Goal: Task Accomplishment & Management: Manage account settings

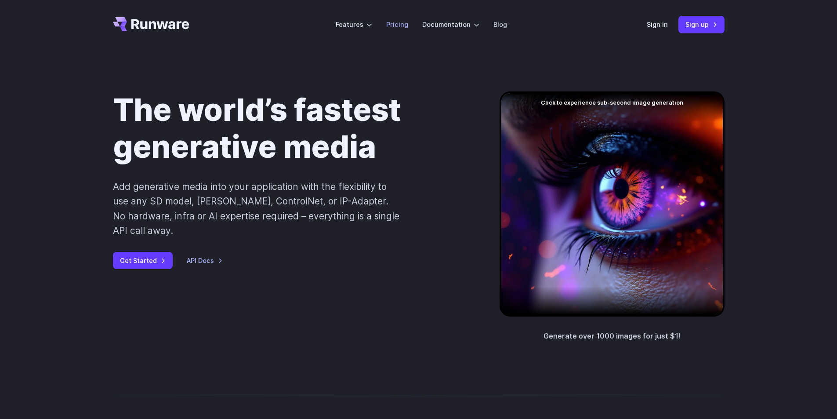
click at [401, 28] on link "Pricing" at bounding box center [397, 24] width 22 height 10
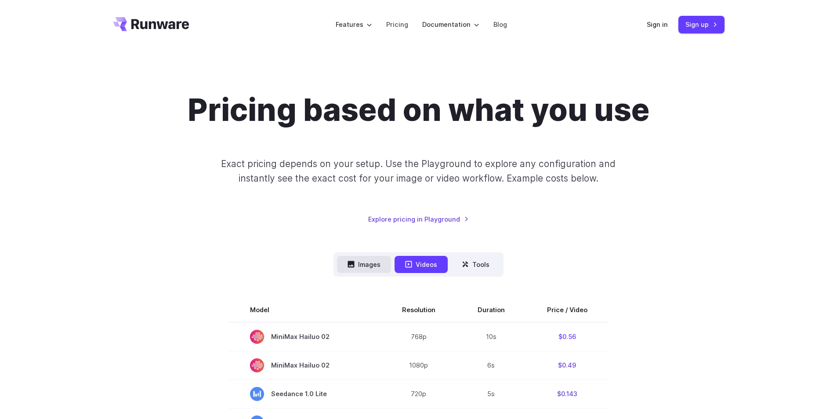
click at [383, 258] on button "Images" at bounding box center [364, 264] width 54 height 17
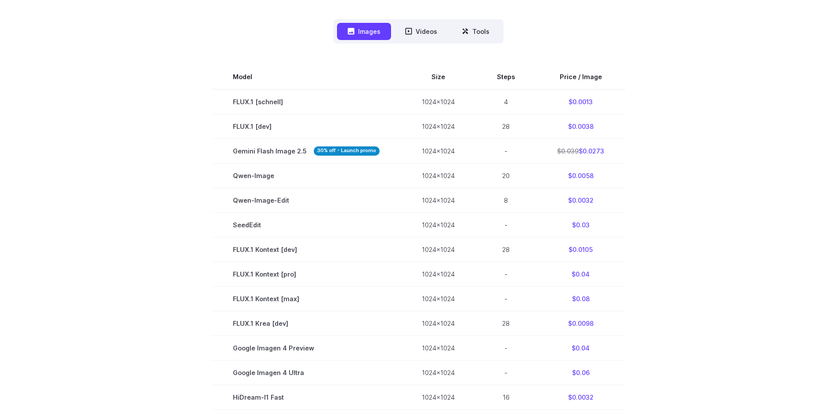
scroll to position [220, 0]
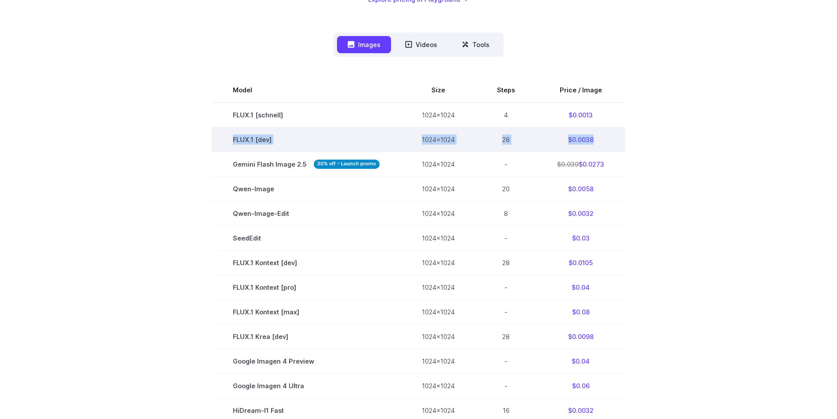
drag, startPoint x: 227, startPoint y: 141, endPoint x: 592, endPoint y: 135, distance: 365.4
click at [592, 135] on tr "FLUX.1 [dev] 1024x1024 28 $0.0038" at bounding box center [418, 139] width 413 height 25
drag, startPoint x: 231, startPoint y: 116, endPoint x: 621, endPoint y: 143, distance: 391.8
click at [621, 143] on tbody "Model Size Steps Price / Image FLUX.1 [schnell] 1024x1024 4 $0.0013 FLUX.1 [dev…" at bounding box center [418, 324] width 413 height 492
click at [602, 132] on td "$0.0038" at bounding box center [580, 139] width 89 height 25
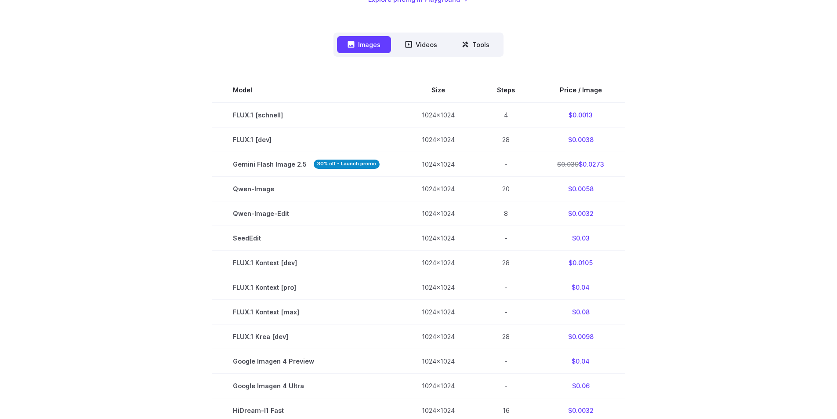
click at [448, 51] on nav "Images Videos Tools ****** ****** *****" at bounding box center [418, 45] width 170 height 24
click at [468, 51] on button "Tools" at bounding box center [475, 44] width 49 height 17
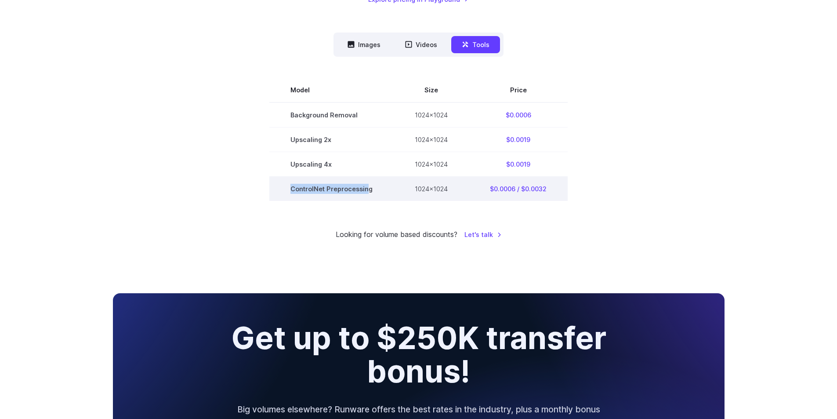
drag, startPoint x: 289, startPoint y: 195, endPoint x: 367, endPoint y: 194, distance: 78.6
click at [367, 194] on td "ControlNet Preprocessing" at bounding box center [331, 188] width 124 height 25
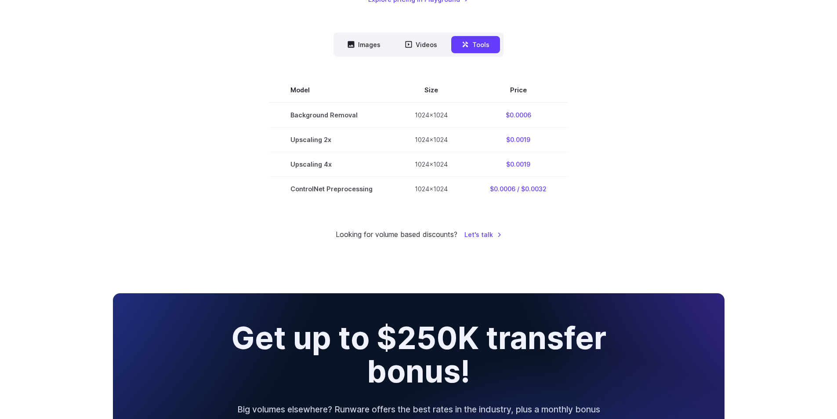
click at [294, 224] on div "Pricing based on what you use Exact pricing depends on your setup. Use the Play…" at bounding box center [418, 56] width 611 height 368
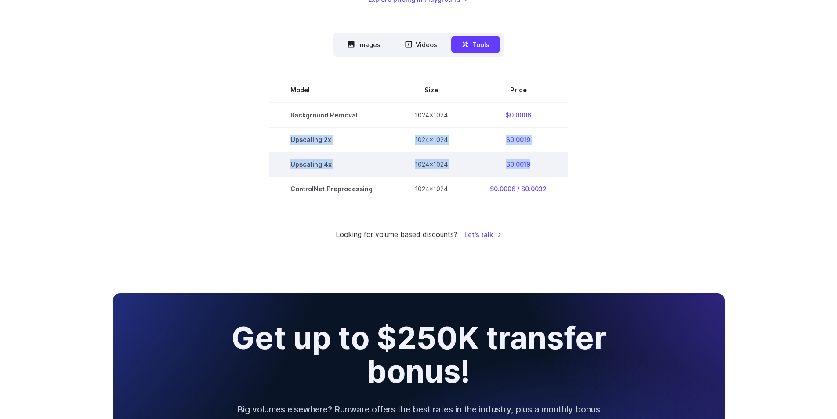
drag, startPoint x: 286, startPoint y: 142, endPoint x: 530, endPoint y: 168, distance: 245.6
click at [530, 168] on tbody "Model Size Price Background Removal 1024x1024 $0.0006 Upscaling 2x 1024x1024 $0…" at bounding box center [418, 139] width 298 height 123
drag, startPoint x: 282, startPoint y: 115, endPoint x: 544, endPoint y: 170, distance: 266.9
click at [544, 170] on tbody "Model Size Price Background Removal 1024x1024 $0.0006 Upscaling 2x 1024x1024 $0…" at bounding box center [418, 139] width 298 height 123
click at [544, 170] on td "$0.0019" at bounding box center [518, 164] width 99 height 25
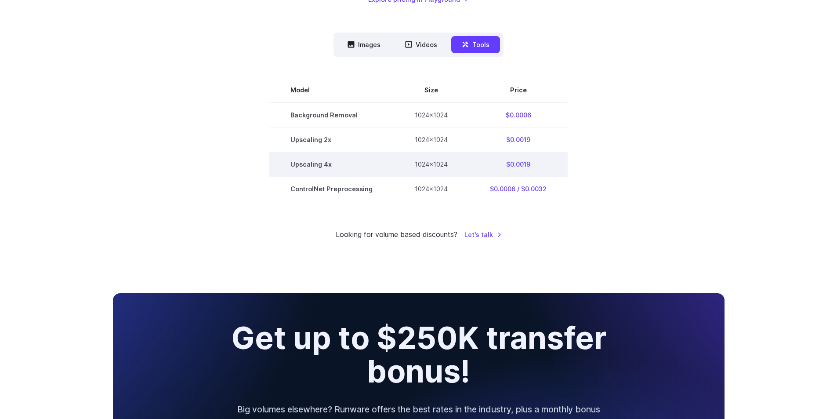
click at [488, 166] on td "$0.0019" at bounding box center [518, 164] width 99 height 25
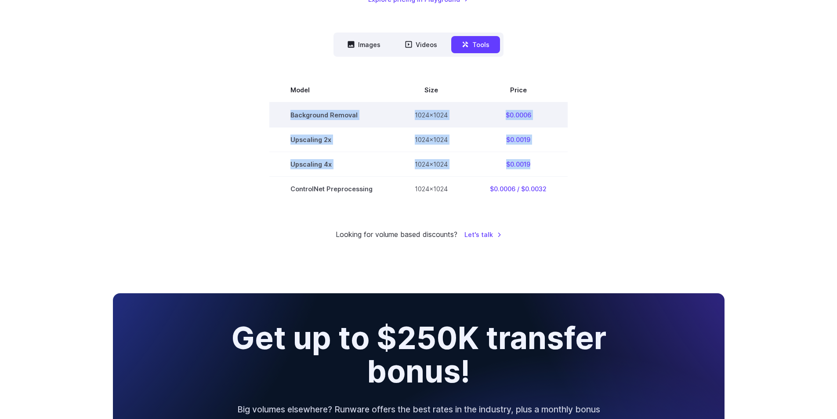
drag, startPoint x: 533, startPoint y: 166, endPoint x: 289, endPoint y: 119, distance: 248.3
click at [289, 119] on tbody "Model Size Price Background Removal 1024x1024 $0.0006 Upscaling 2x 1024x1024 $0…" at bounding box center [418, 139] width 298 height 123
click at [360, 43] on button "Images" at bounding box center [364, 44] width 54 height 17
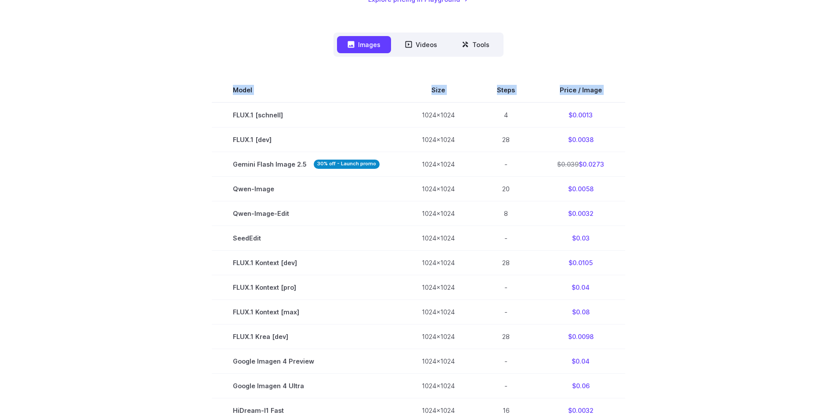
drag, startPoint x: 221, startPoint y: 112, endPoint x: 625, endPoint y: 143, distance: 404.8
click at [625, 143] on section "Model Size Steps Price / Image FLUX.1 [schnell] 1024x1024 4 $0.0013 FLUX.1 [dev…" at bounding box center [418, 324] width 611 height 492
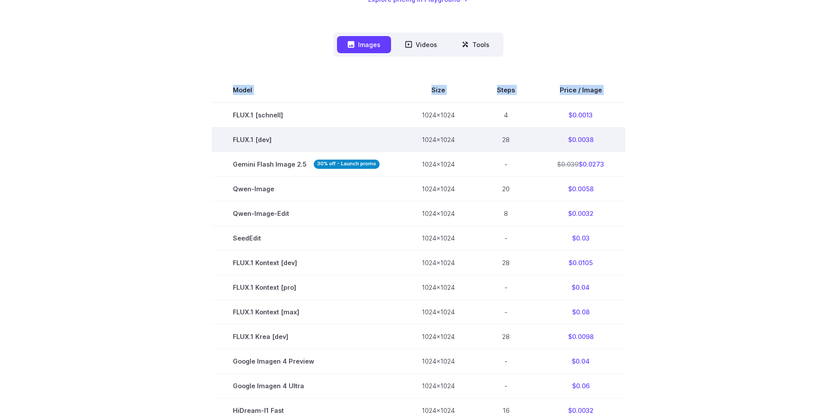
click at [621, 143] on td "$0.0038" at bounding box center [580, 139] width 89 height 25
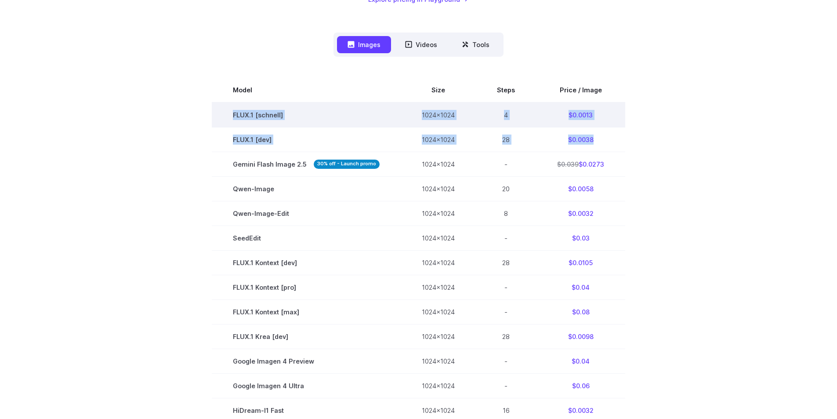
drag, startPoint x: 603, startPoint y: 139, endPoint x: 229, endPoint y: 119, distance: 374.8
click at [229, 119] on tbody "Model Size Steps Price / Image FLUX.1 [schnell] 1024x1024 4 $0.0013 FLUX.1 [dev…" at bounding box center [418, 324] width 413 height 492
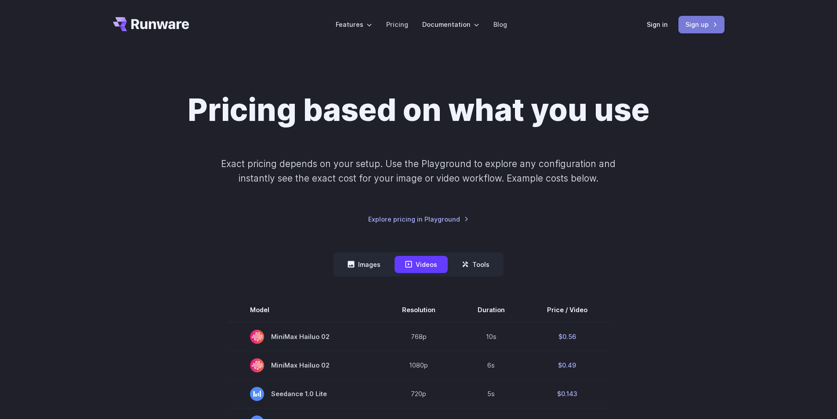
click at [711, 29] on link "Sign up" at bounding box center [701, 24] width 46 height 17
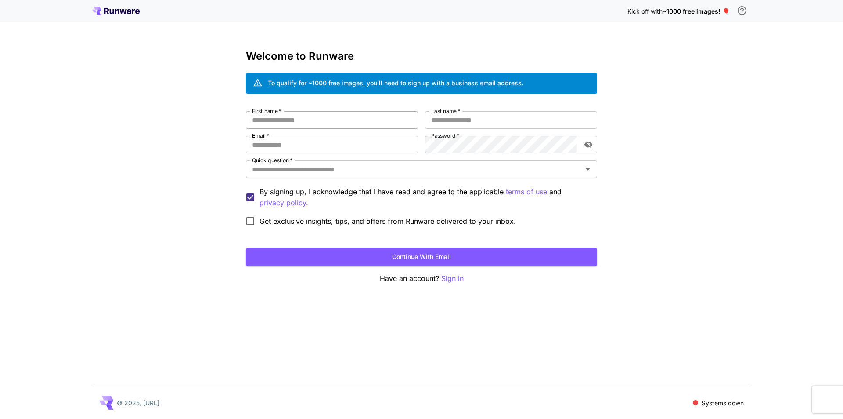
click at [304, 116] on input "First name   *" at bounding box center [332, 120] width 172 height 18
type input "*****"
type input "****"
type input "**********"
click at [593, 144] on button "toggle password visibility" at bounding box center [589, 145] width 16 height 16
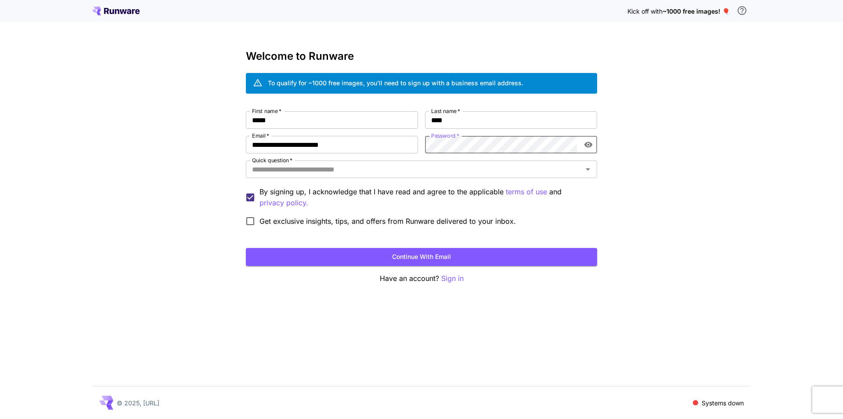
click at [593, 144] on button "toggle password visibility" at bounding box center [589, 145] width 16 height 16
click at [486, 178] on div "Quick question   * Quick question   *" at bounding box center [421, 169] width 351 height 19
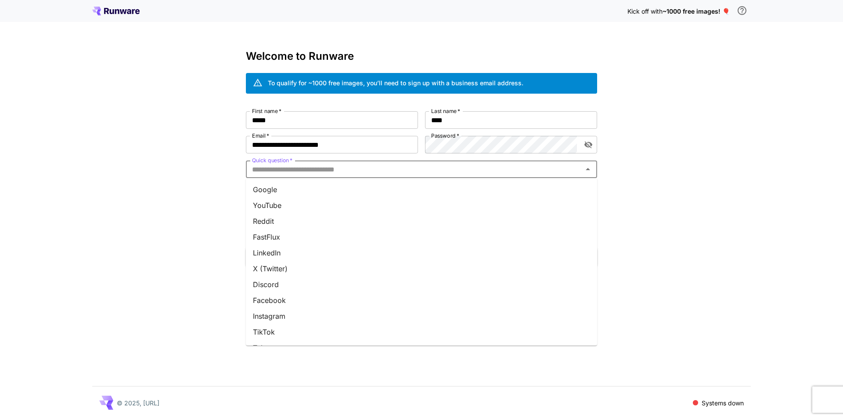
click at [479, 169] on input "Quick question   *" at bounding box center [415, 169] width 332 height 12
click at [305, 190] on li "Google" at bounding box center [421, 189] width 351 height 16
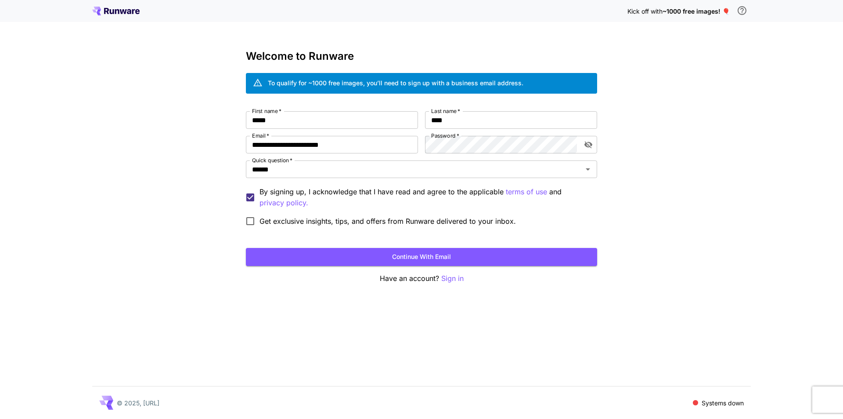
click at [287, 223] on span "Get exclusive insights, tips, and offers from Runware delivered to your inbox." at bounding box center [388, 221] width 256 height 11
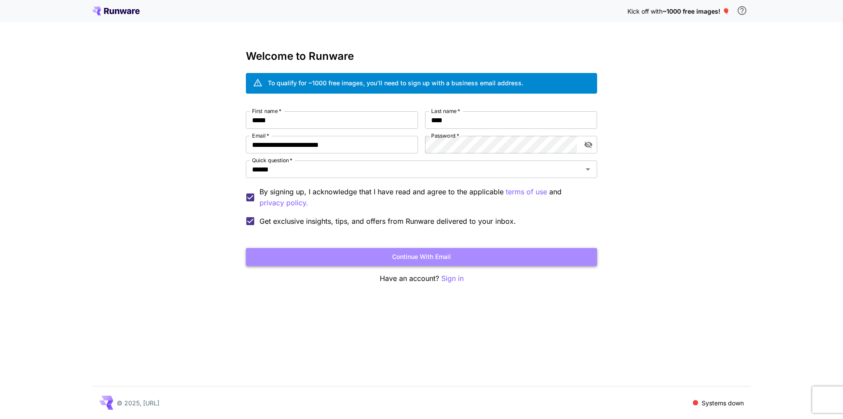
click at [299, 253] on button "Continue with email" at bounding box center [421, 257] width 351 height 18
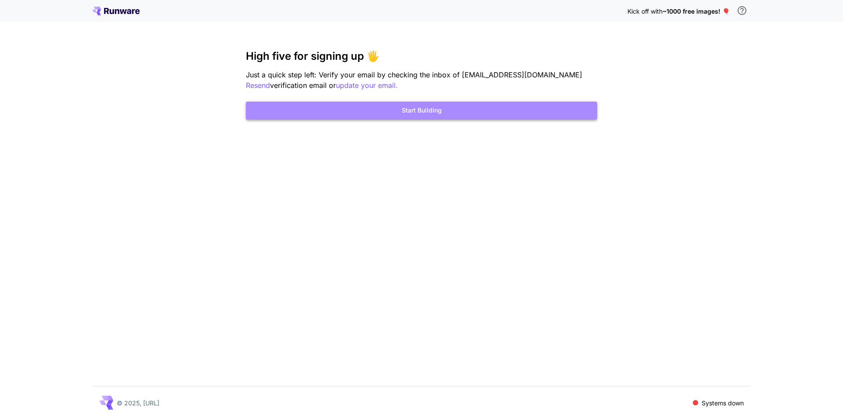
click at [367, 110] on button "Start Building" at bounding box center [421, 110] width 351 height 18
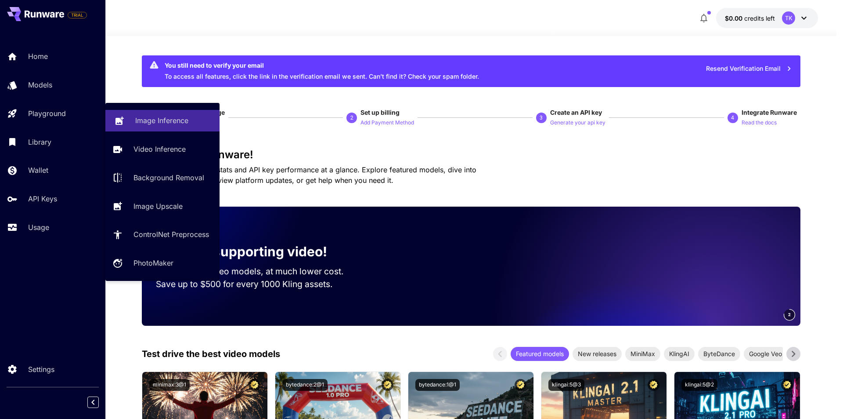
click at [164, 125] on p "Image Inference" at bounding box center [161, 120] width 53 height 11
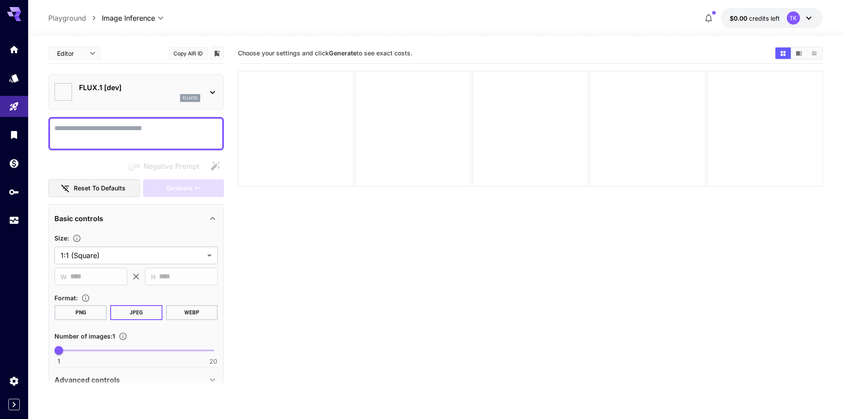
type input "**********"
click at [19, 408] on icon "Expand sidebar" at bounding box center [14, 404] width 11 height 11
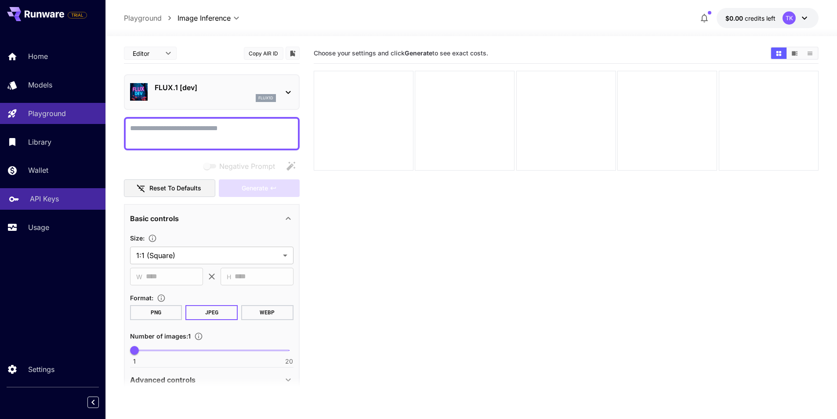
click at [68, 205] on link "API Keys" at bounding box center [52, 199] width 105 height 22
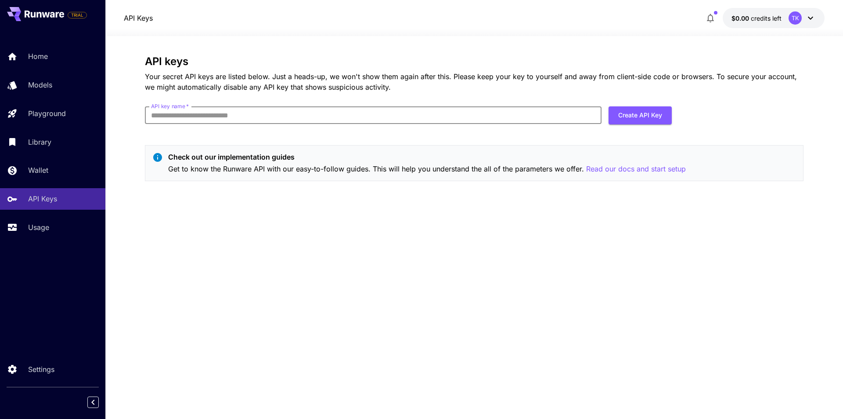
click at [207, 123] on input "API key name   *" at bounding box center [373, 115] width 457 height 18
click at [398, 144] on div "API keys Your secret API keys are listed below. Just a heads-up, we won't show …" at bounding box center [474, 121] width 659 height 133
click at [47, 180] on link "Wallet" at bounding box center [52, 170] width 105 height 22
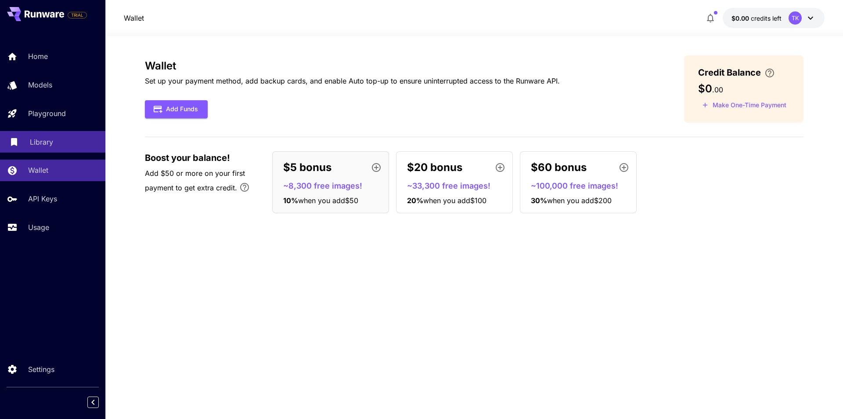
click at [47, 143] on p "Library" at bounding box center [41, 142] width 23 height 11
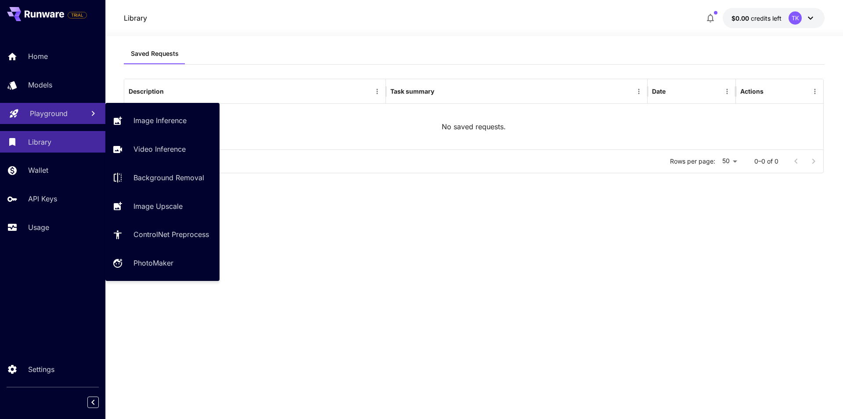
click at [76, 114] on div "Playground" at bounding box center [53, 113] width 47 height 11
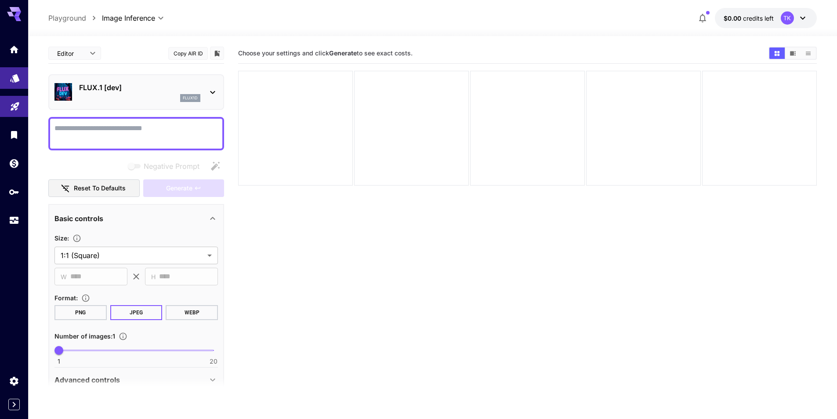
click at [16, 81] on icon "Models" at bounding box center [15, 75] width 11 height 11
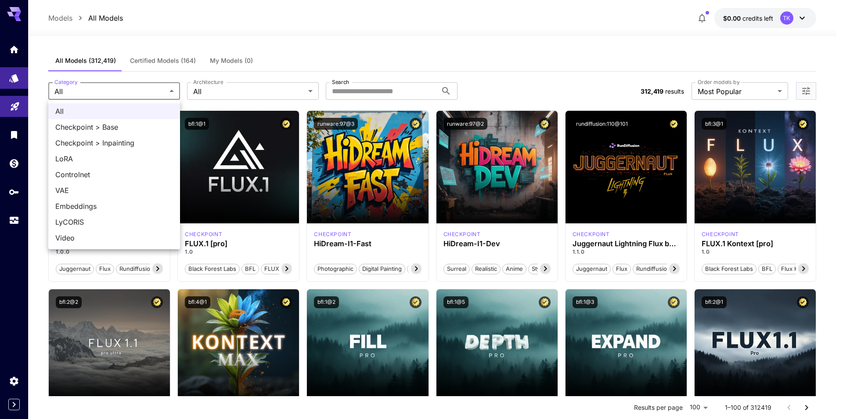
click at [218, 93] on div at bounding box center [421, 209] width 843 height 419
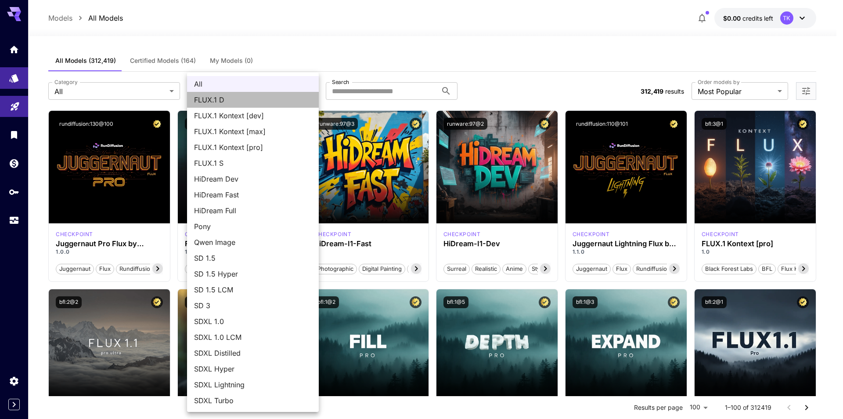
click at [211, 100] on span "FLUX.1 D" at bounding box center [253, 99] width 118 height 11
type input "******"
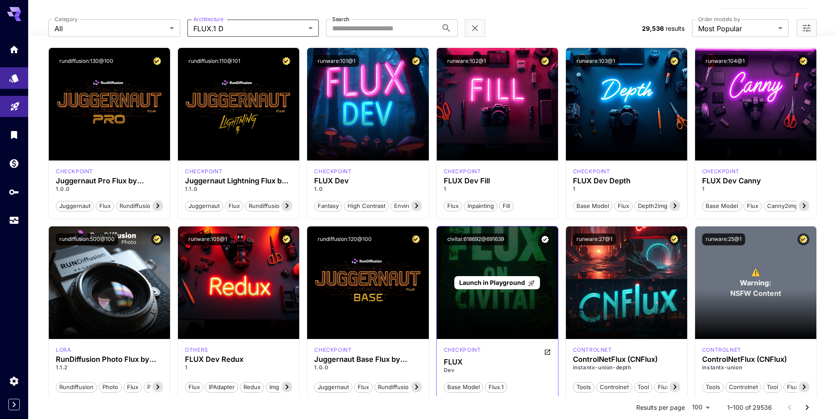
scroll to position [88, 0]
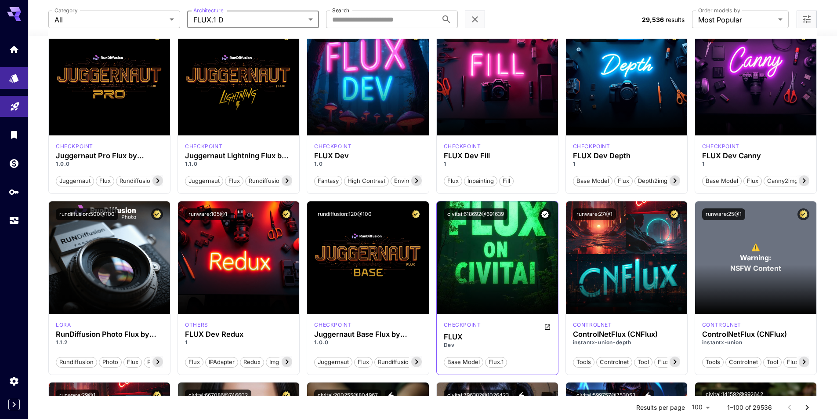
click at [490, 345] on p "Dev" at bounding box center [497, 345] width 107 height 8
click at [547, 325] on icon "Open in CivitAI" at bounding box center [547, 326] width 7 height 7
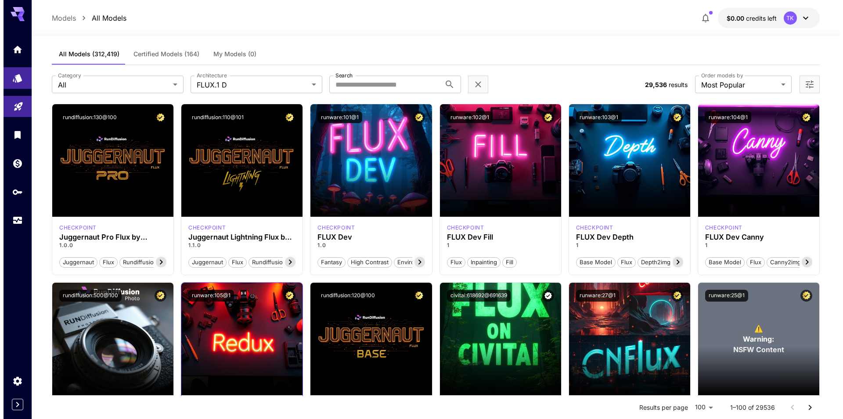
scroll to position [0, 0]
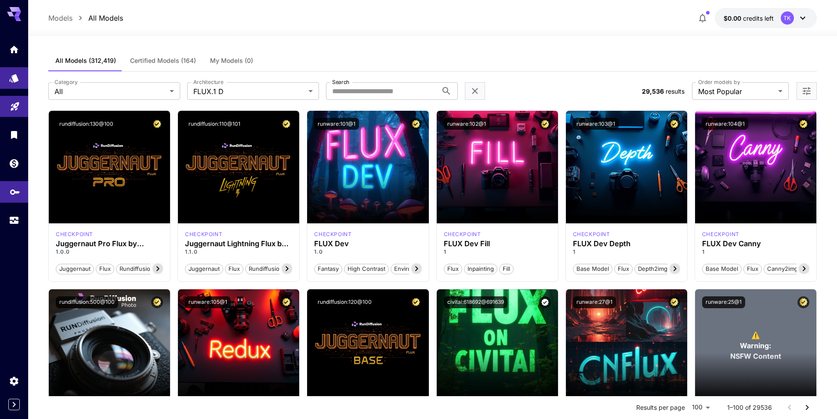
click at [12, 197] on link at bounding box center [14, 192] width 28 height 22
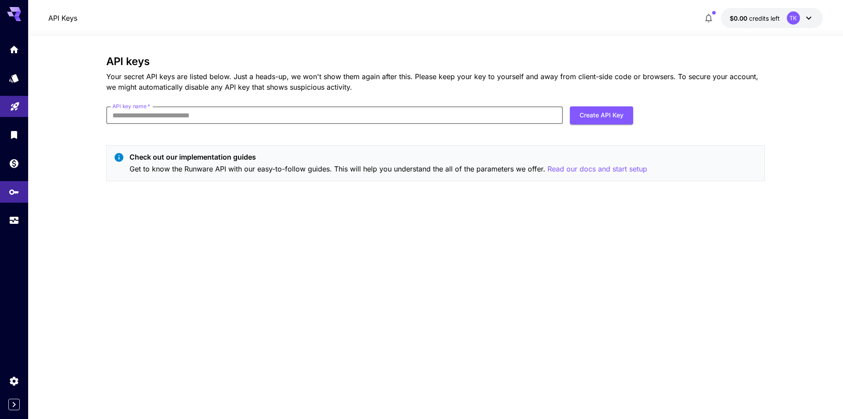
click at [145, 119] on input "API key name   *" at bounding box center [334, 115] width 457 height 18
type input "******"
click at [602, 116] on button "Create API Key" at bounding box center [601, 115] width 63 height 18
click at [594, 111] on button "Create API Key" at bounding box center [601, 115] width 63 height 18
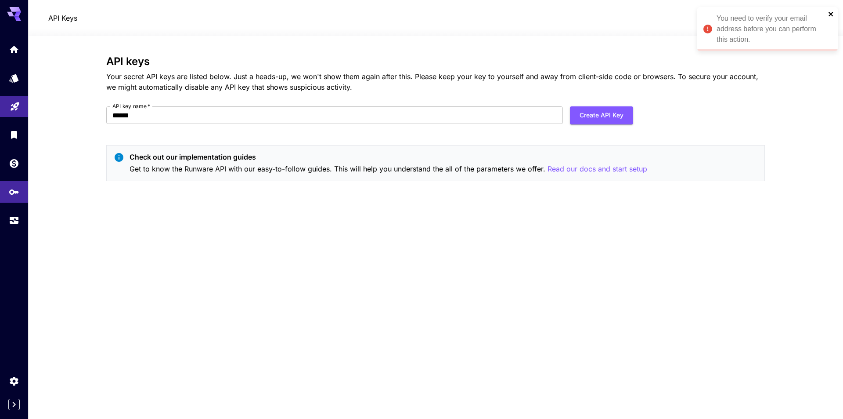
click at [832, 14] on icon "close" at bounding box center [831, 14] width 6 height 7
click at [807, 15] on icon at bounding box center [809, 18] width 11 height 11
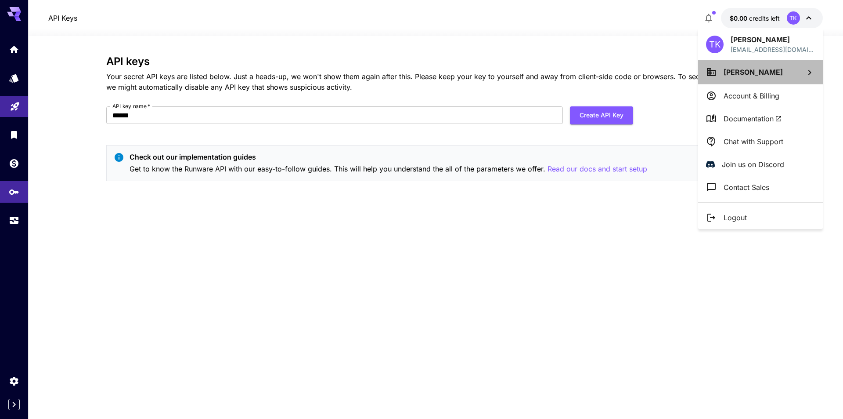
click at [750, 77] on p "[PERSON_NAME]" at bounding box center [753, 72] width 59 height 11
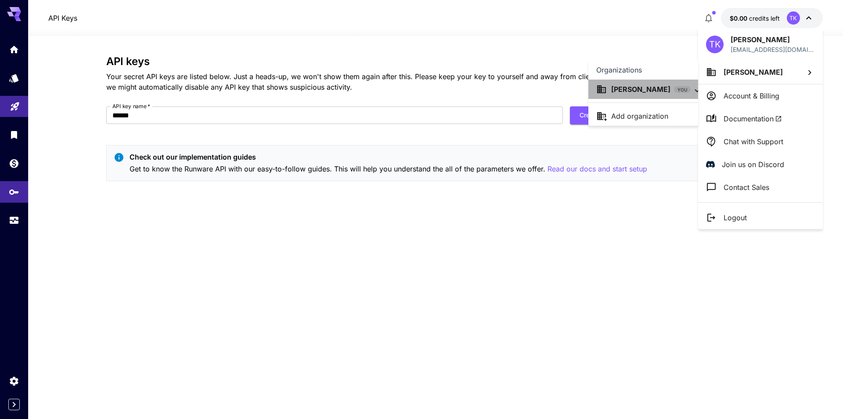
click at [649, 89] on div "[PERSON_NAME] YOU" at bounding box center [650, 89] width 79 height 11
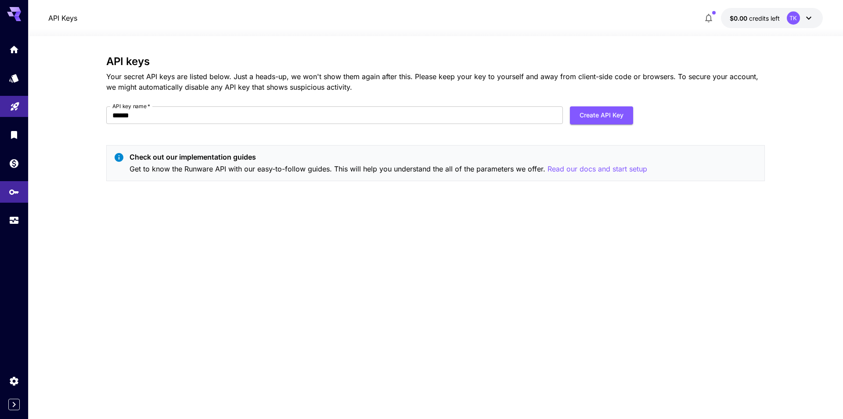
click at [749, 22] on p "$0.00 credits left" at bounding box center [755, 18] width 50 height 9
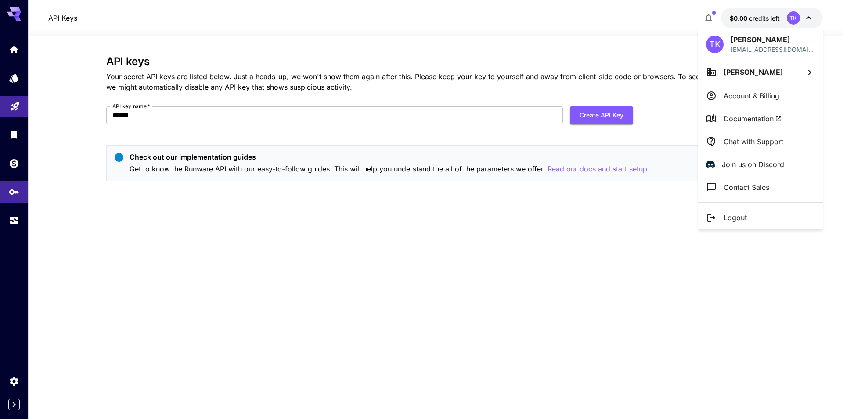
click at [740, 103] on li "Account & Billing" at bounding box center [760, 95] width 125 height 23
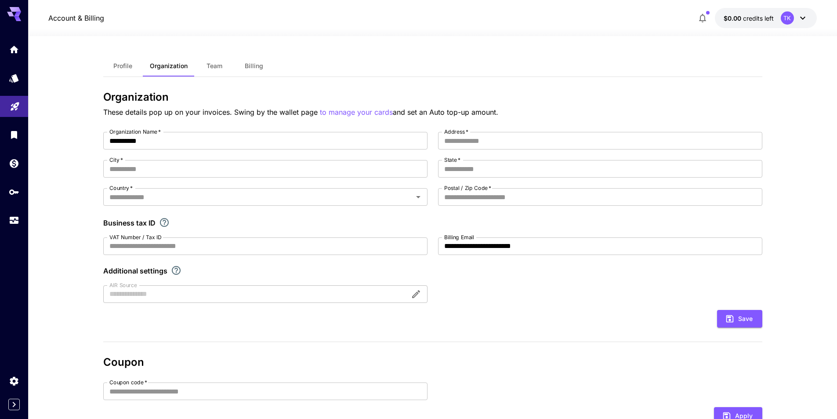
click at [254, 63] on span "Billing" at bounding box center [254, 66] width 18 height 8
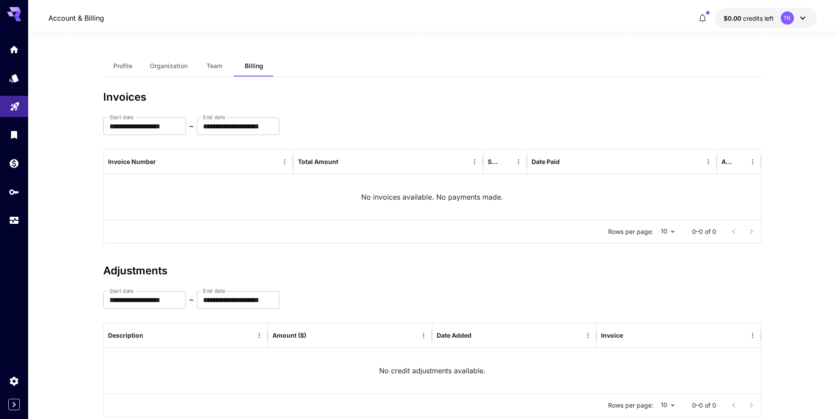
click at [206, 60] on button "Team" at bounding box center [215, 65] width 40 height 21
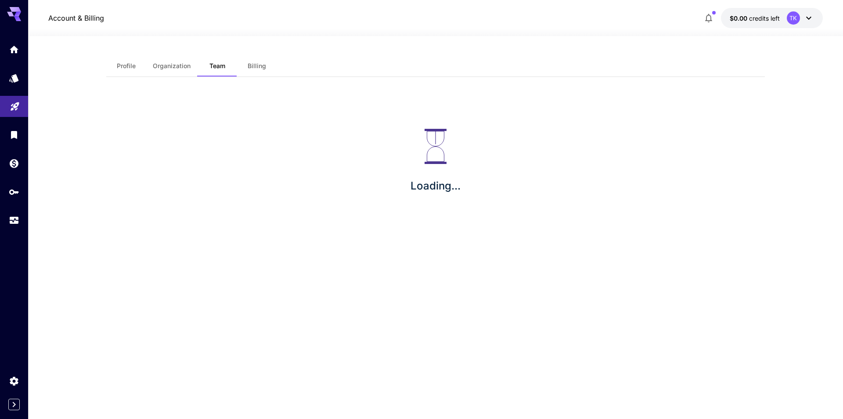
click at [170, 60] on button "Organization" at bounding box center [172, 65] width 52 height 21
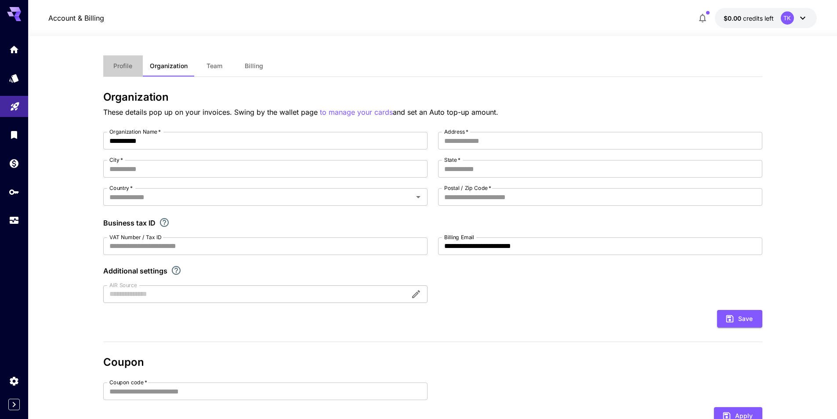
click at [119, 57] on button "Profile" at bounding box center [123, 65] width 40 height 21
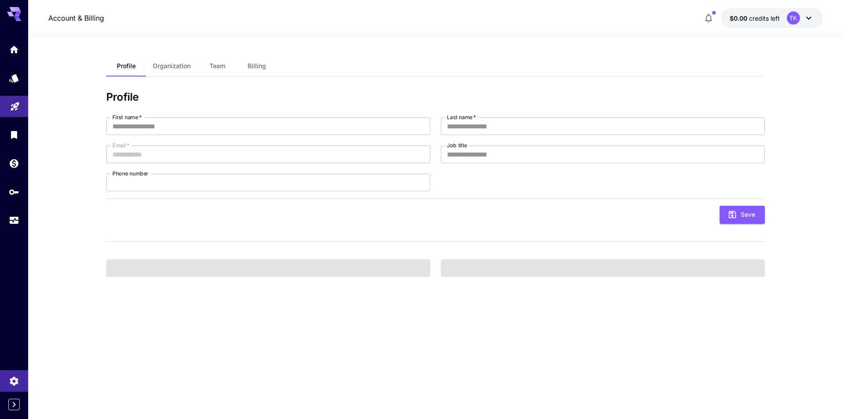
type input "*****"
type input "****"
type input "**********"
